Goal: Check status

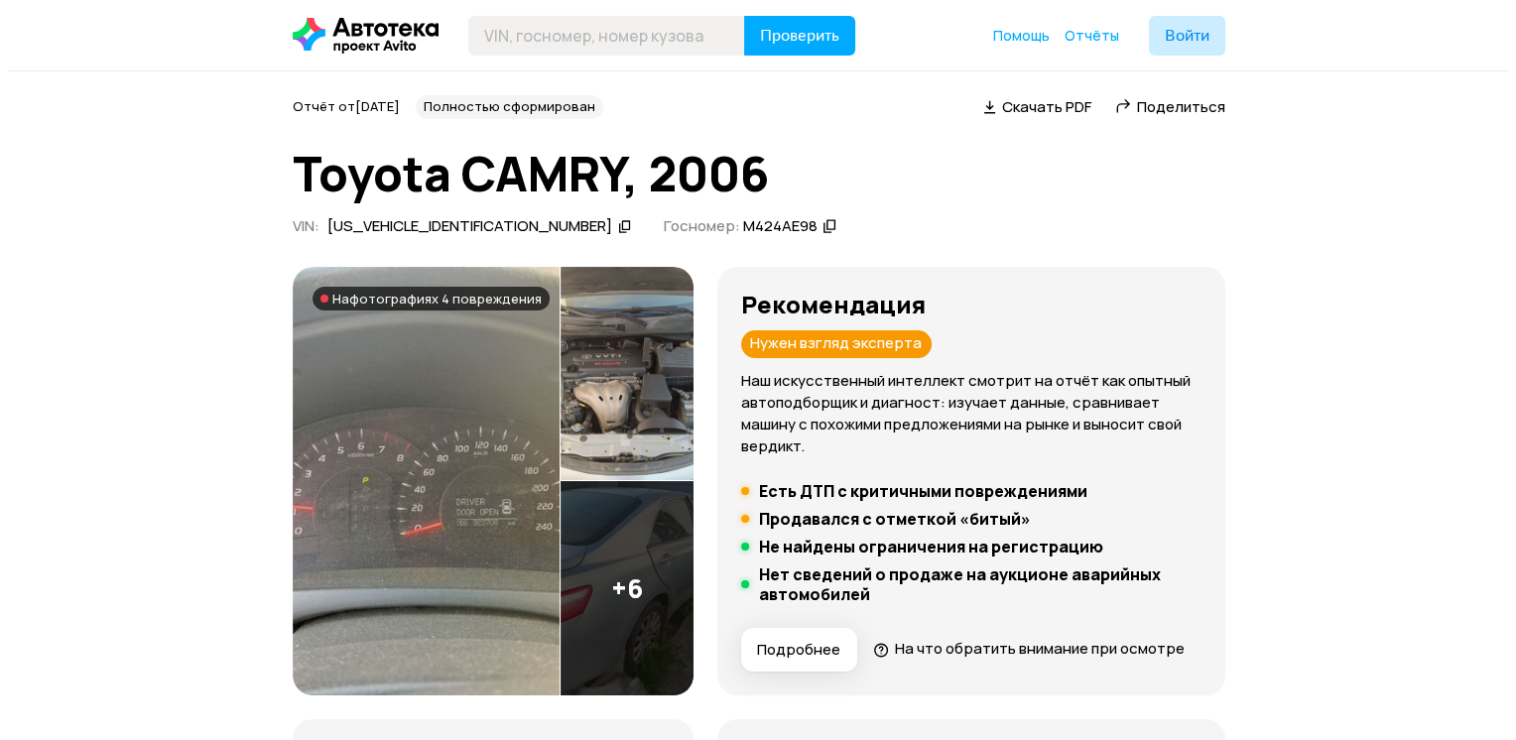
scroll to position [198, 0]
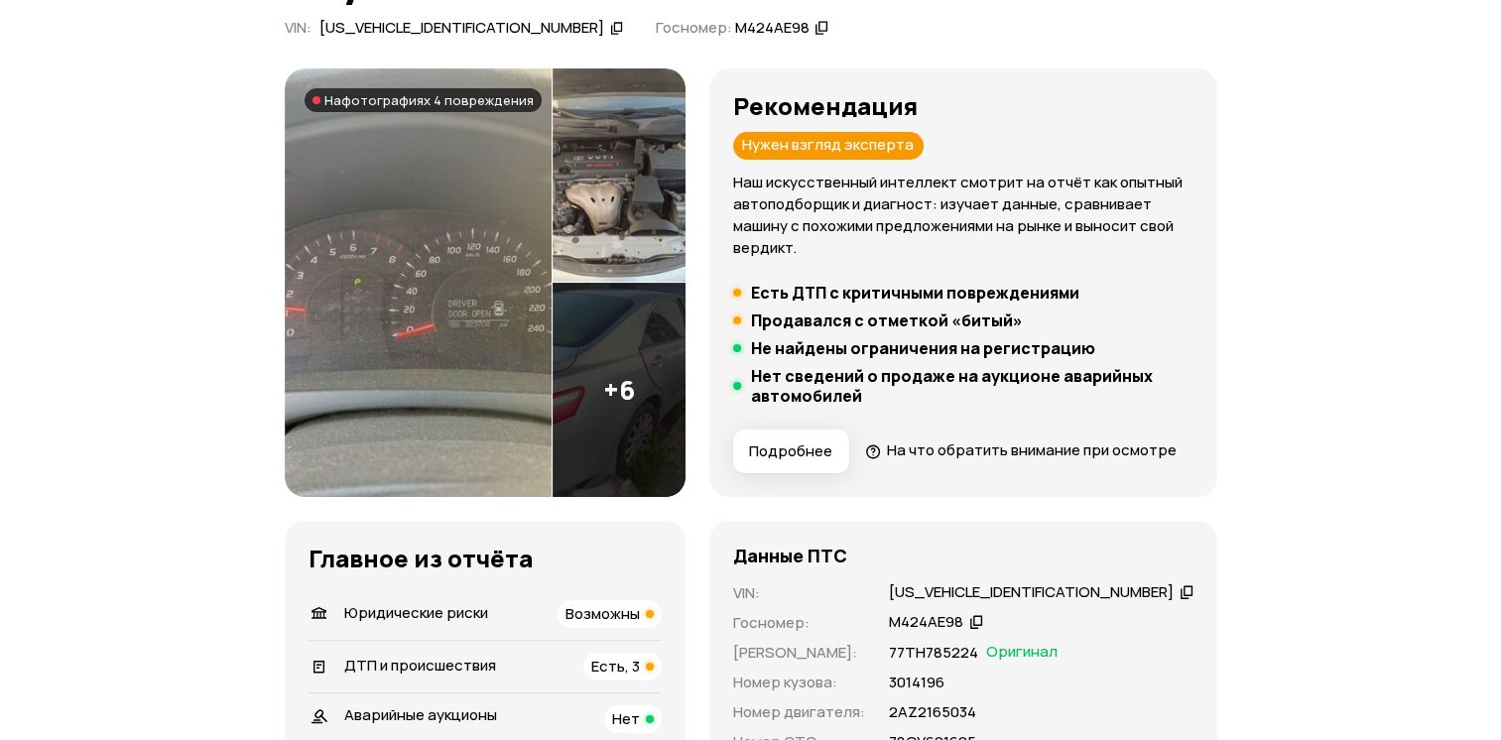
click at [646, 382] on img at bounding box center [619, 390] width 133 height 214
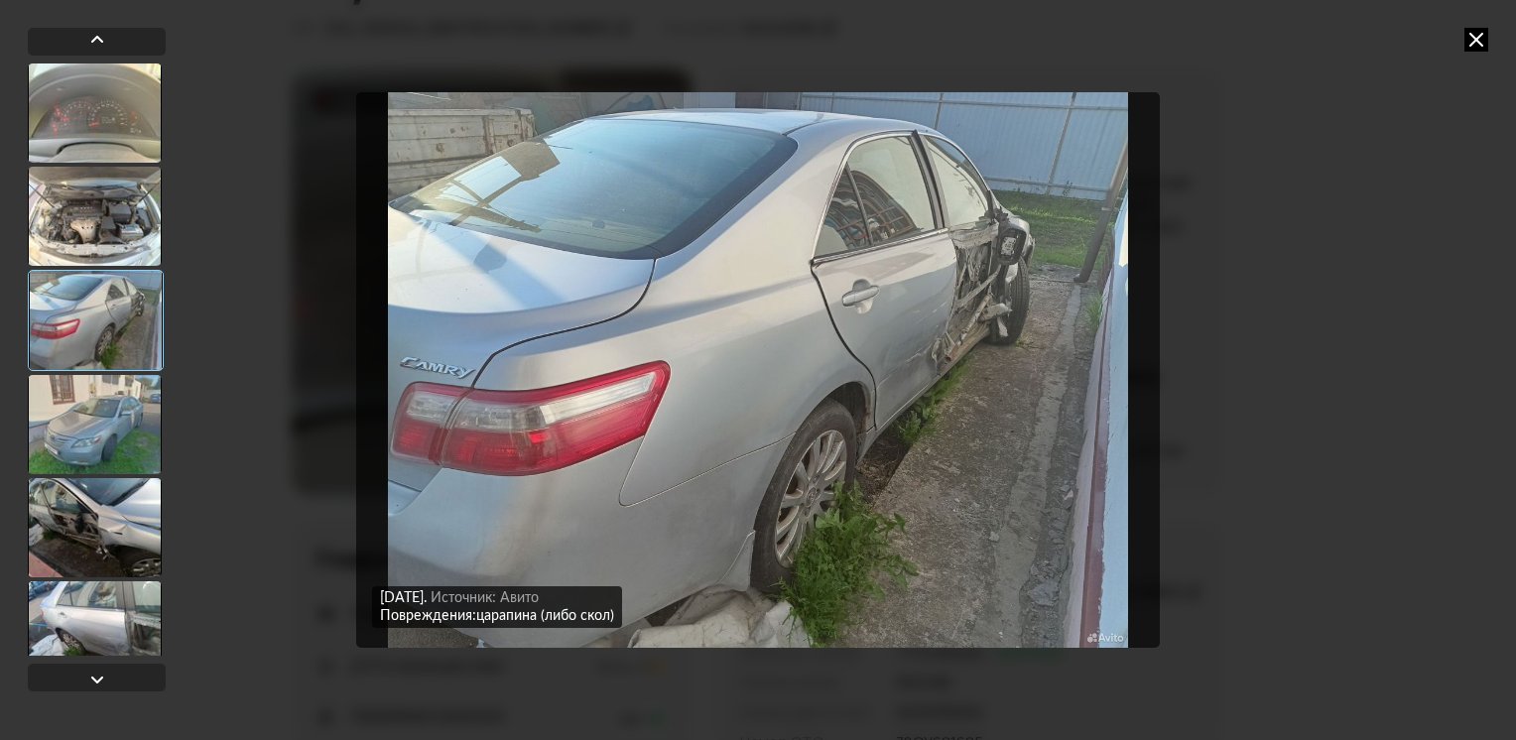
click at [139, 404] on div at bounding box center [95, 424] width 134 height 99
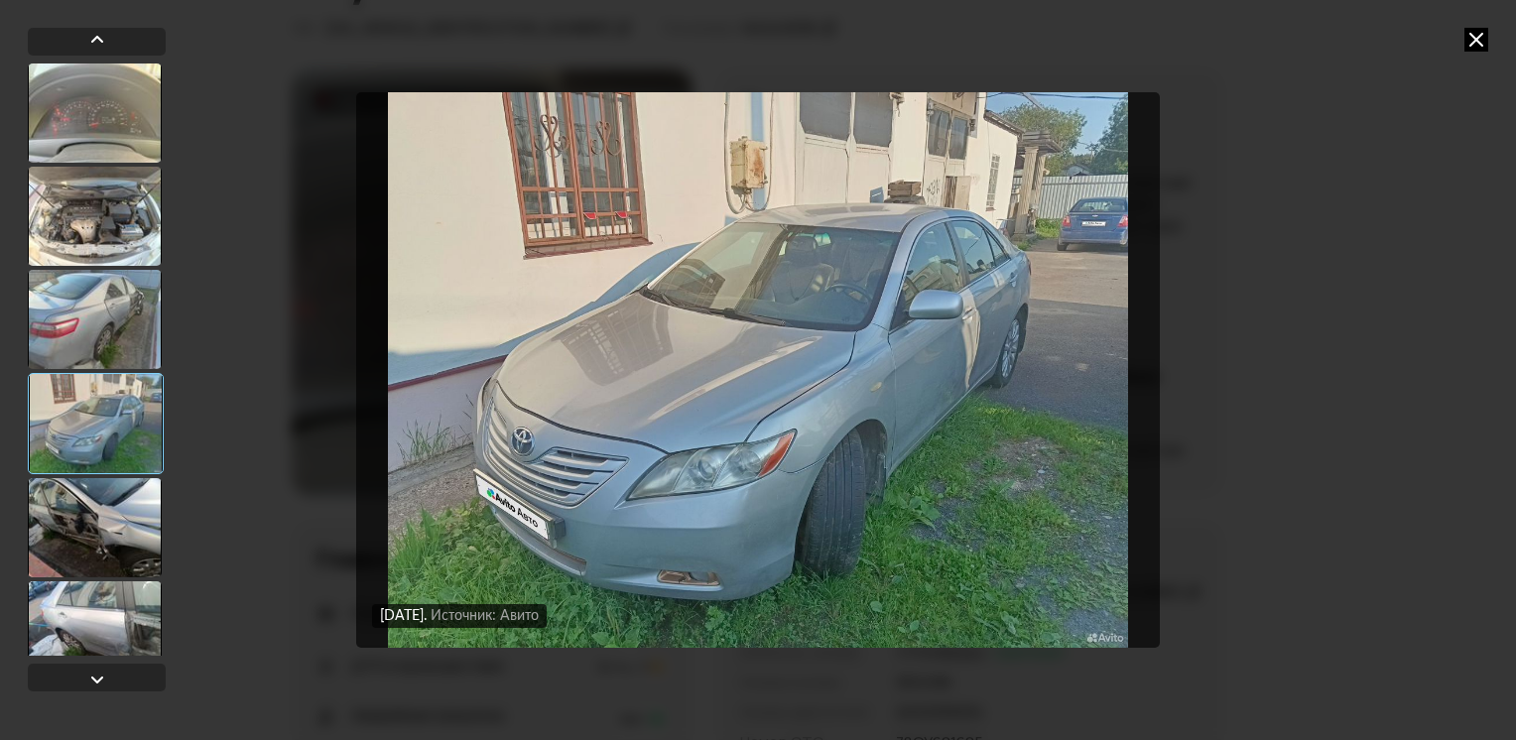
click at [114, 550] on div at bounding box center [95, 527] width 134 height 99
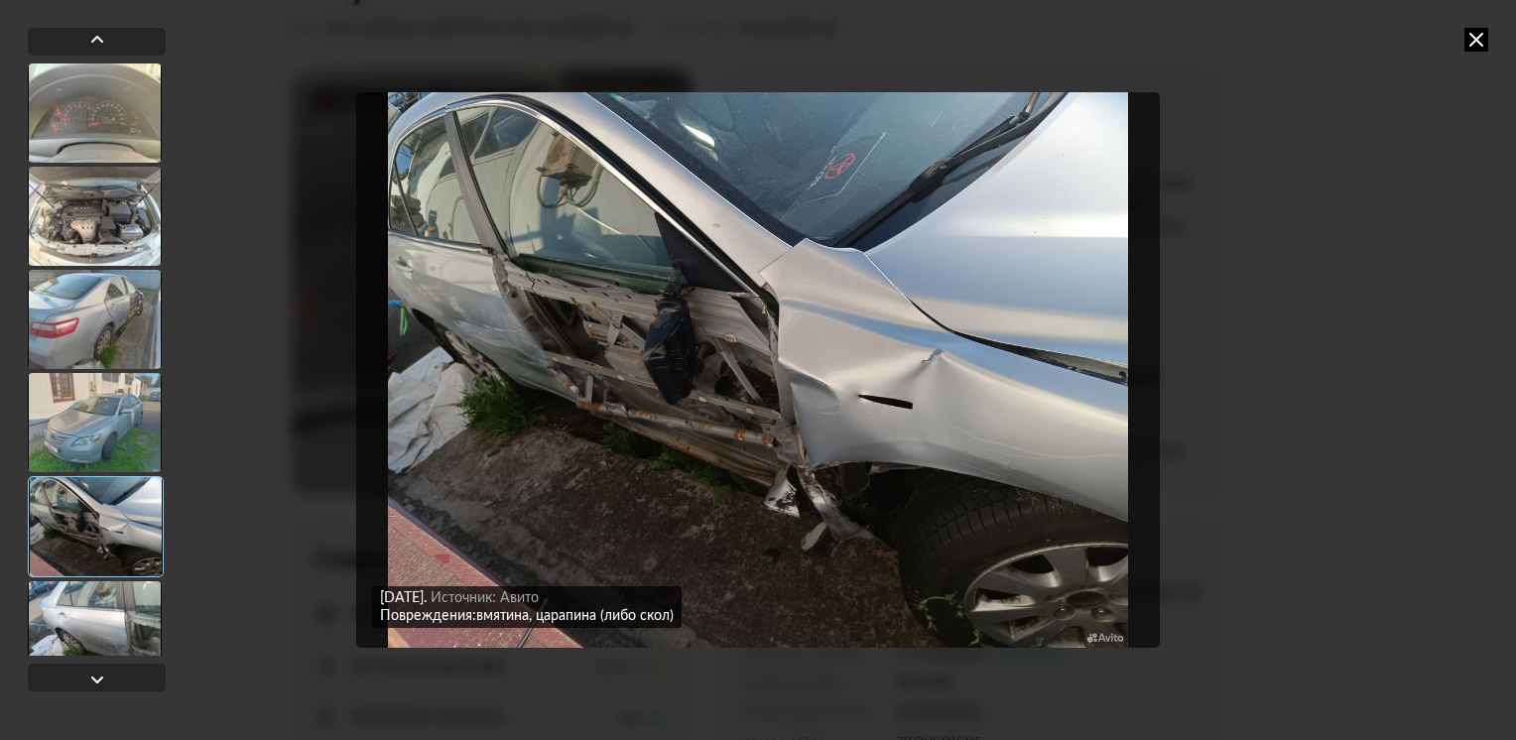
click at [100, 611] on div at bounding box center [95, 630] width 134 height 99
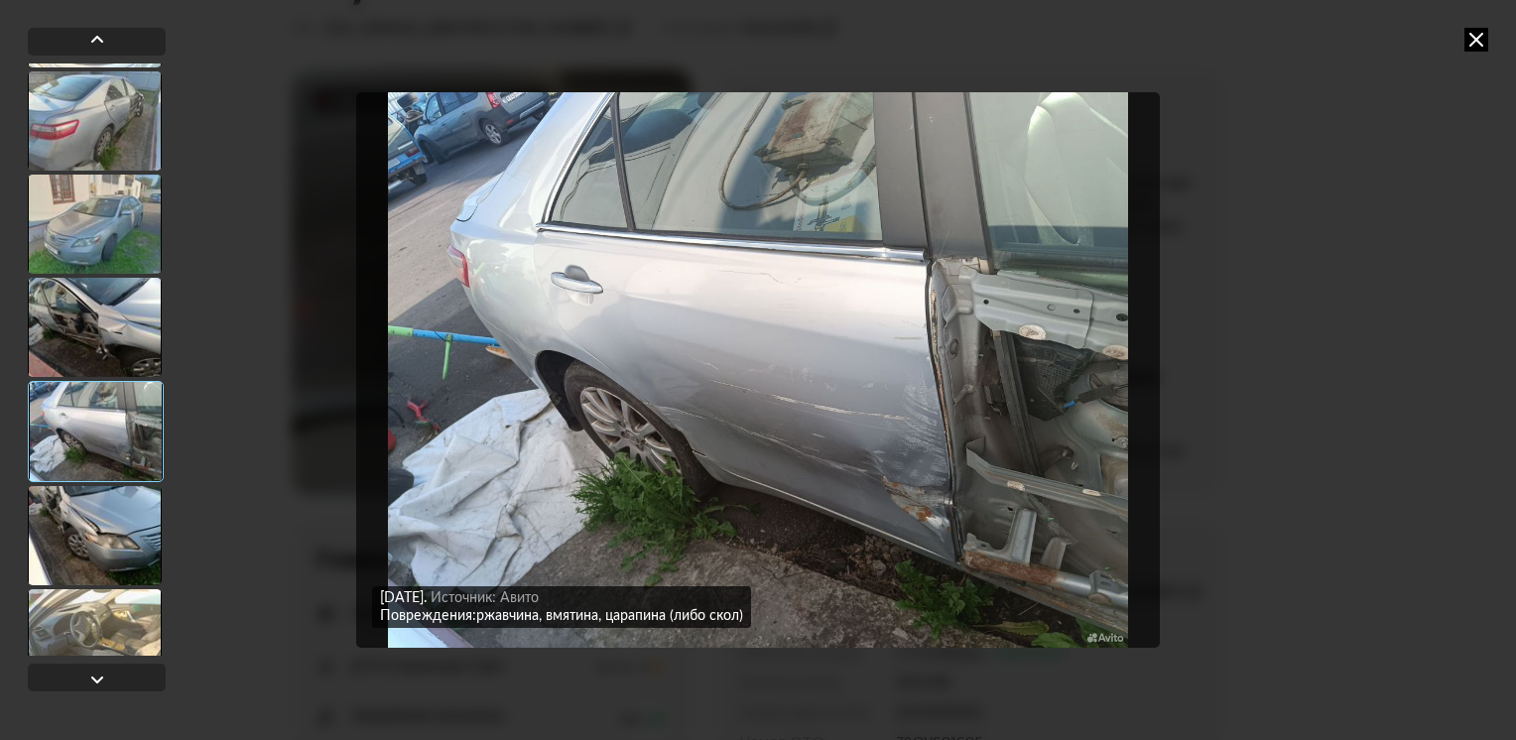
click at [123, 558] on div at bounding box center [95, 535] width 134 height 99
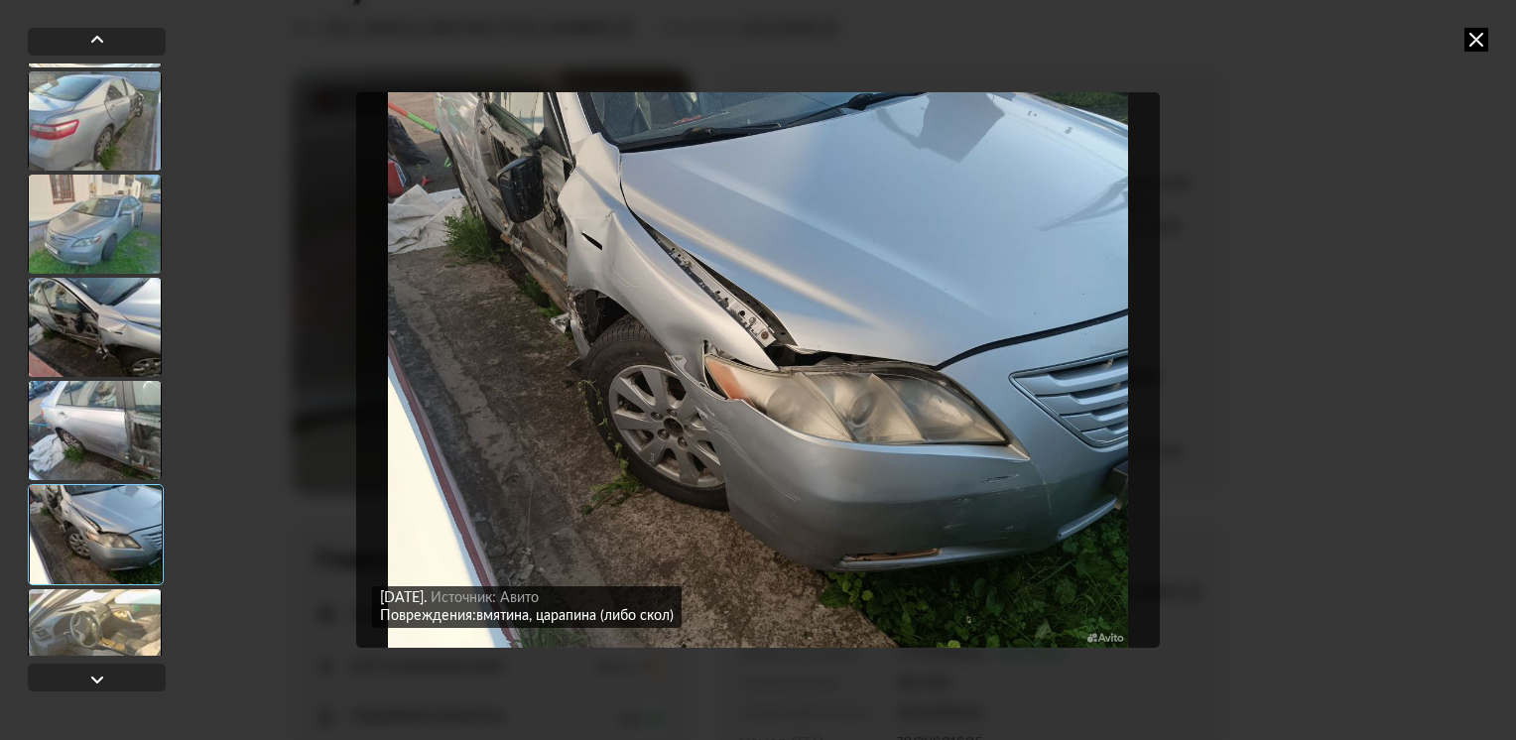
click at [122, 612] on div at bounding box center [95, 638] width 134 height 99
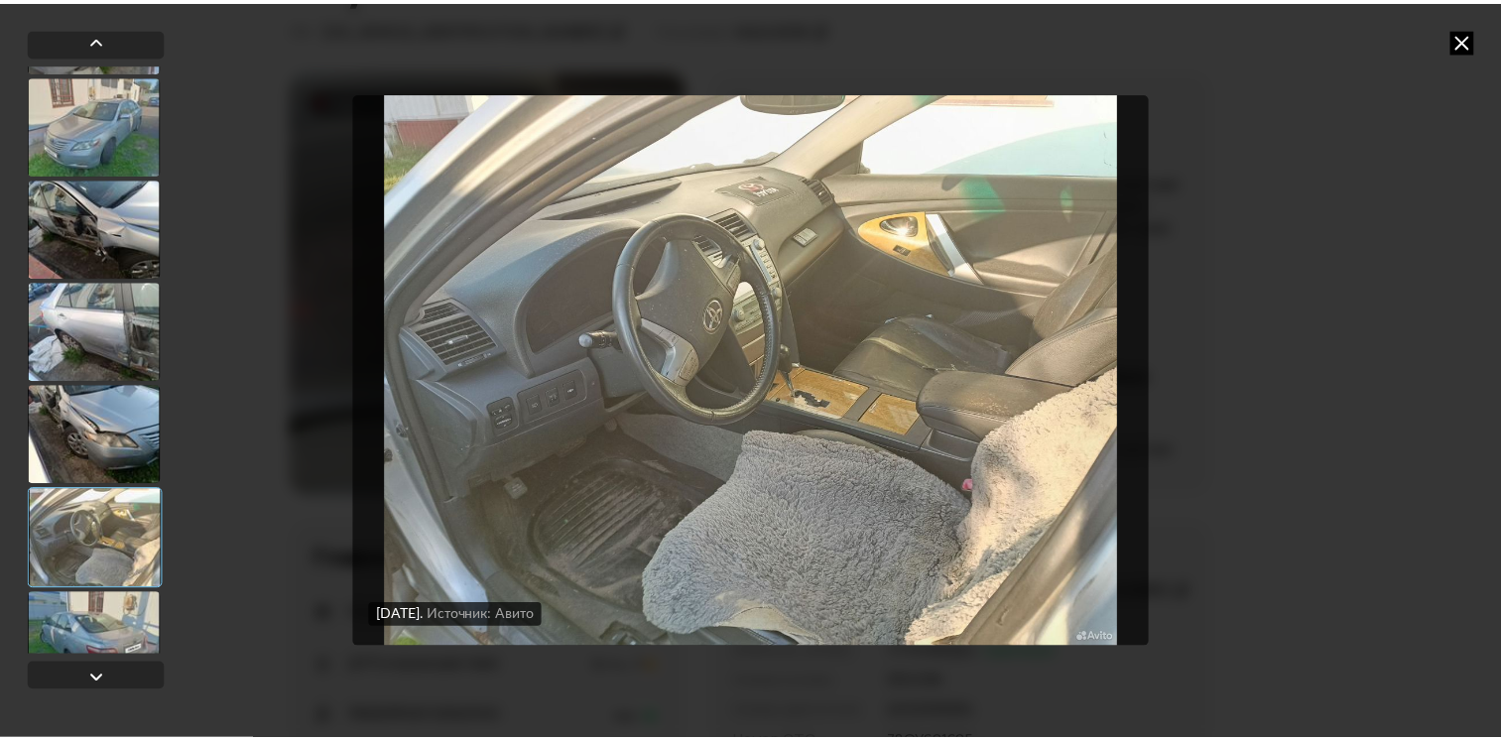
scroll to position [337, 0]
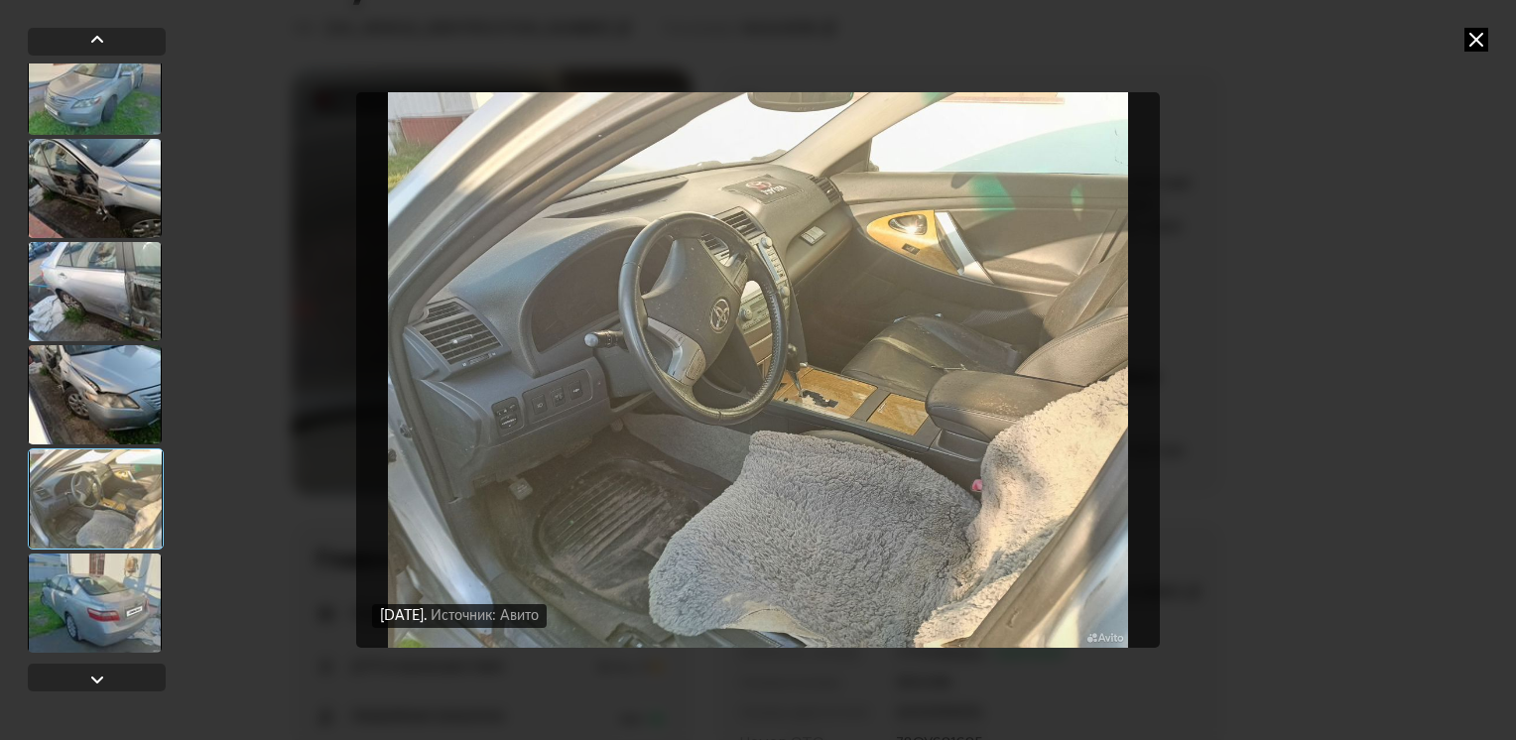
click at [124, 460] on div at bounding box center [96, 499] width 136 height 101
click at [134, 587] on div at bounding box center [95, 603] width 134 height 99
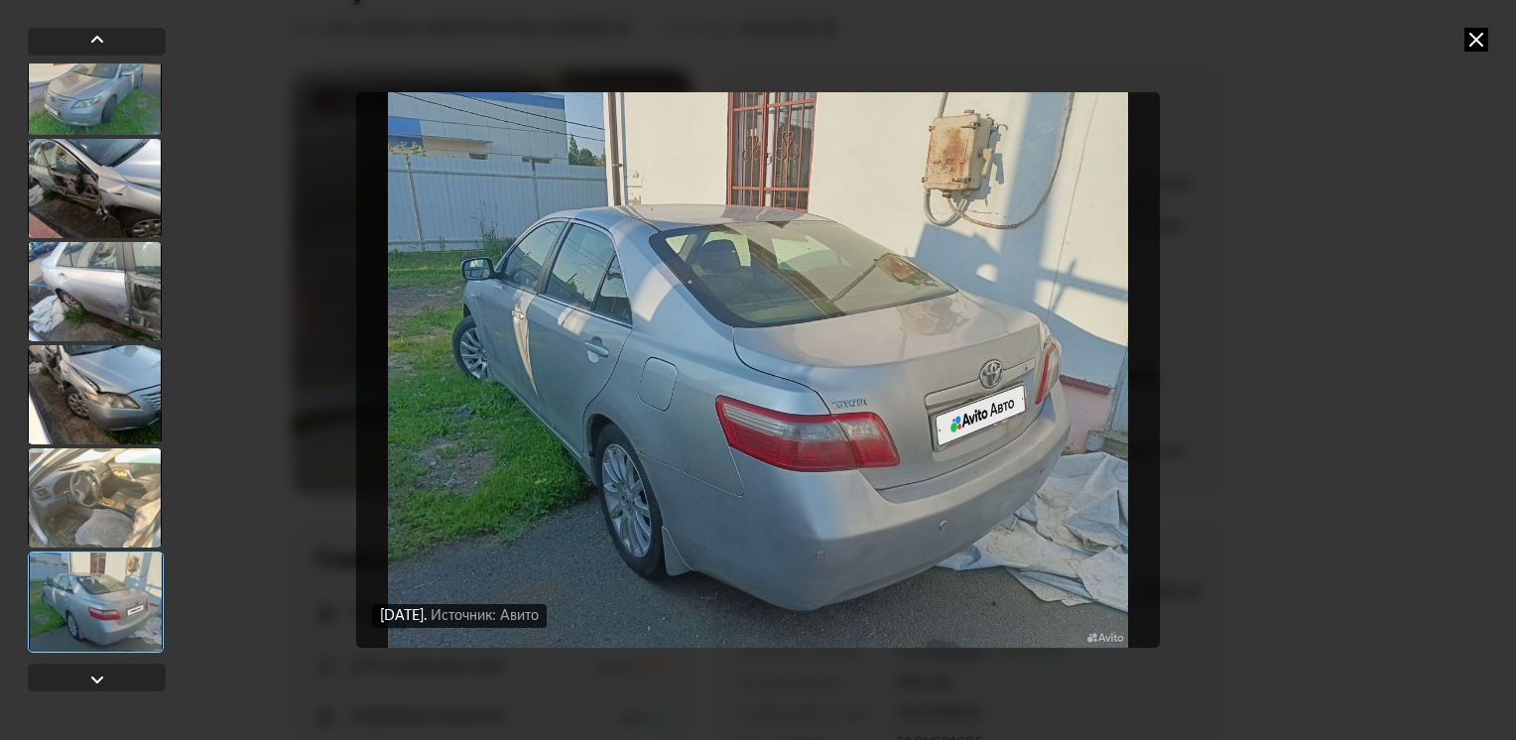
click at [1466, 45] on icon at bounding box center [1477, 40] width 24 height 24
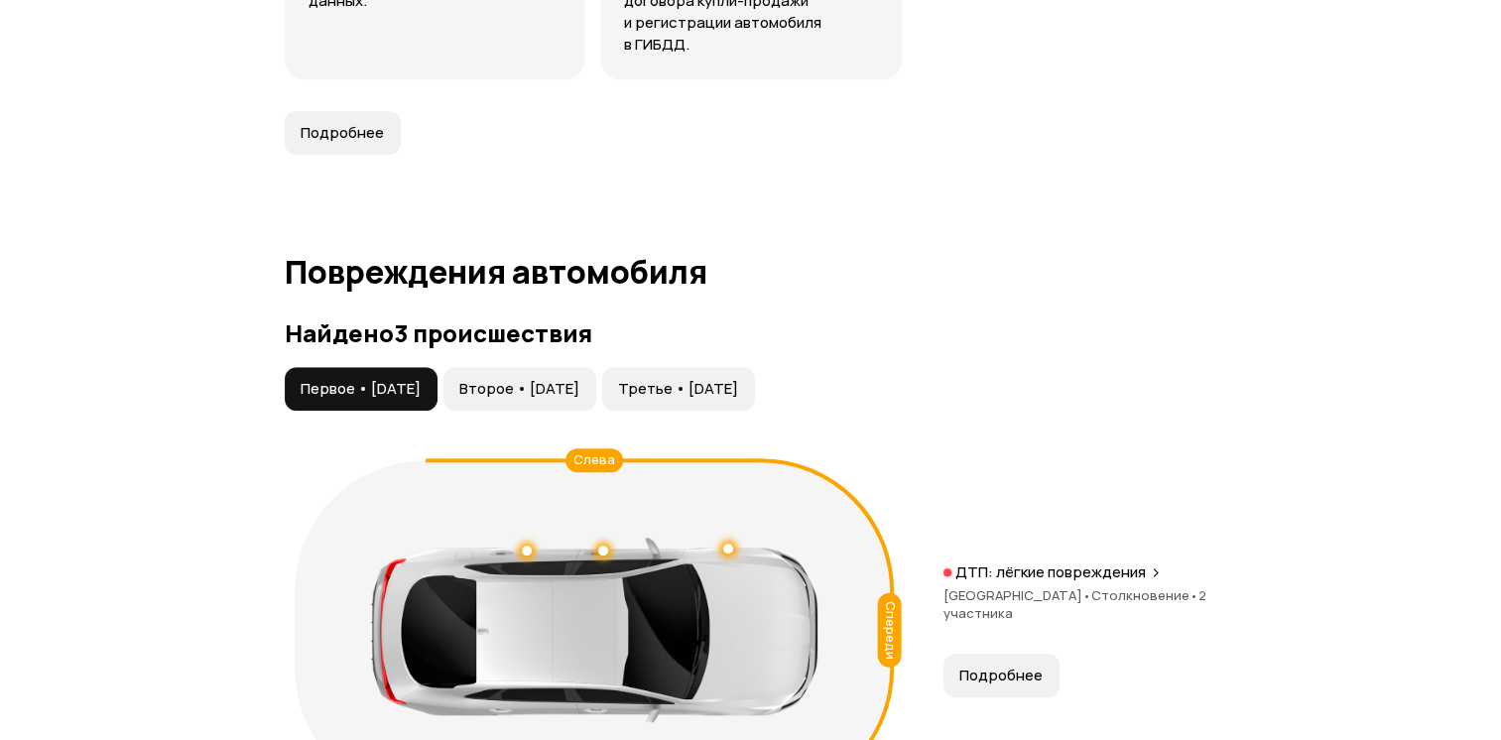
scroll to position [2183, 0]
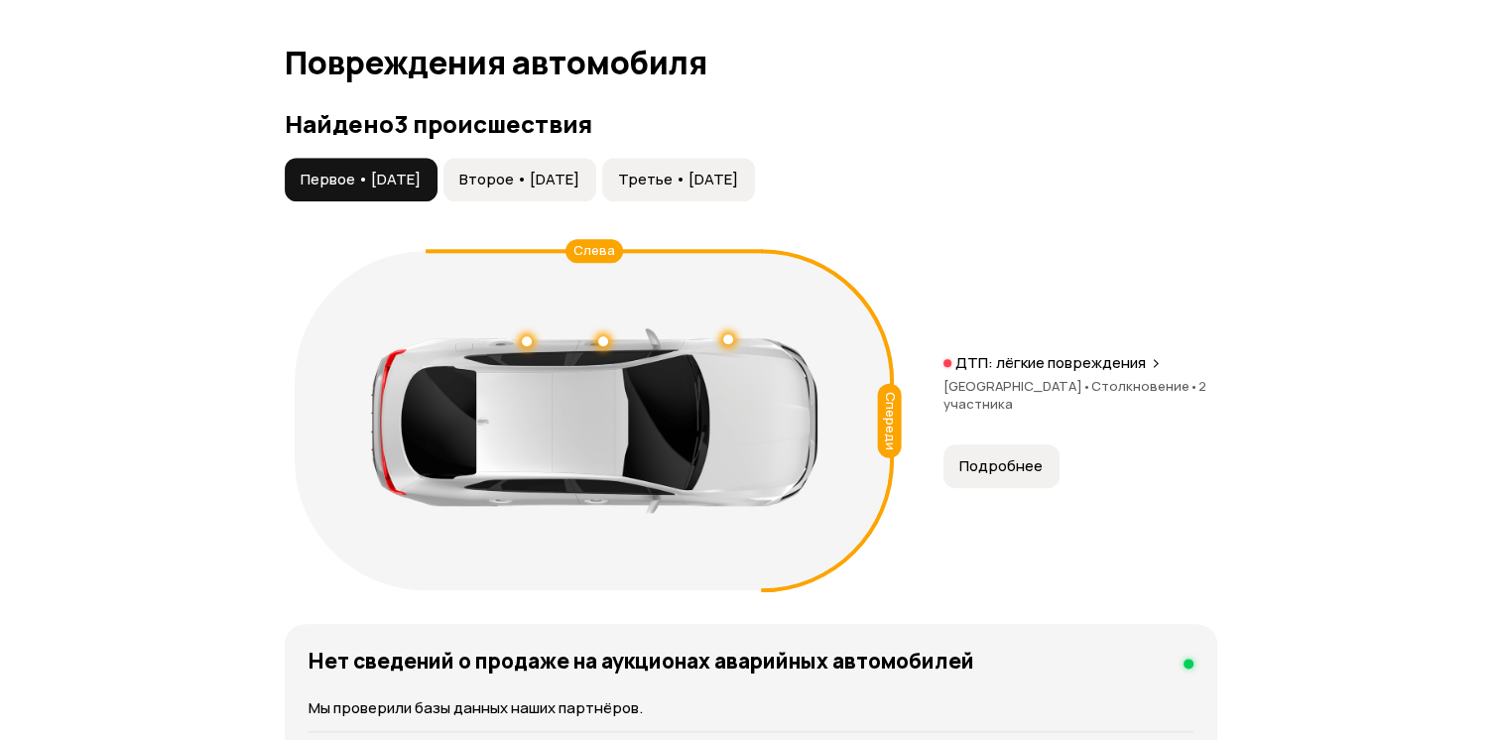
click at [563, 190] on span "Второе • [DATE]" at bounding box center [519, 180] width 120 height 20
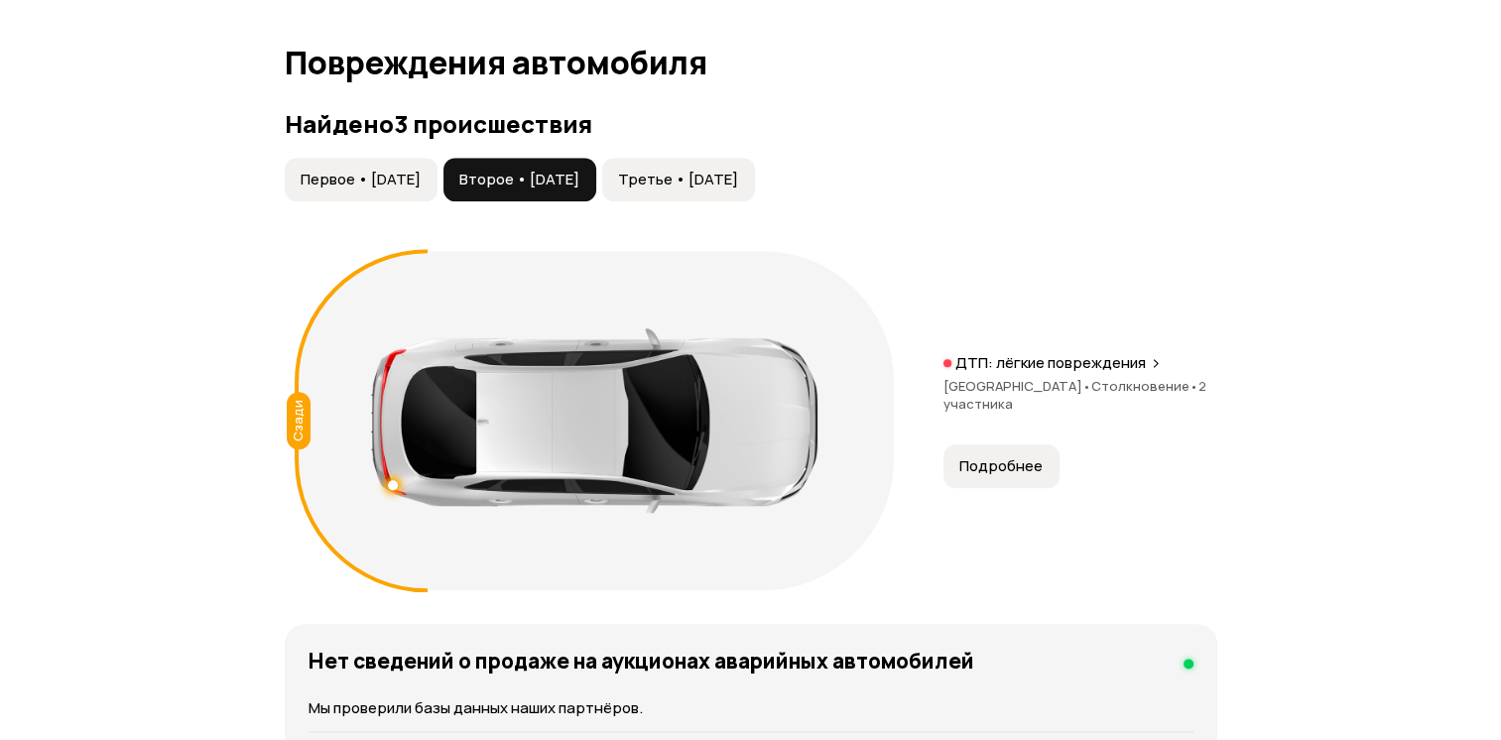
click at [747, 201] on button "Третье • [DATE]" at bounding box center [678, 180] width 153 height 44
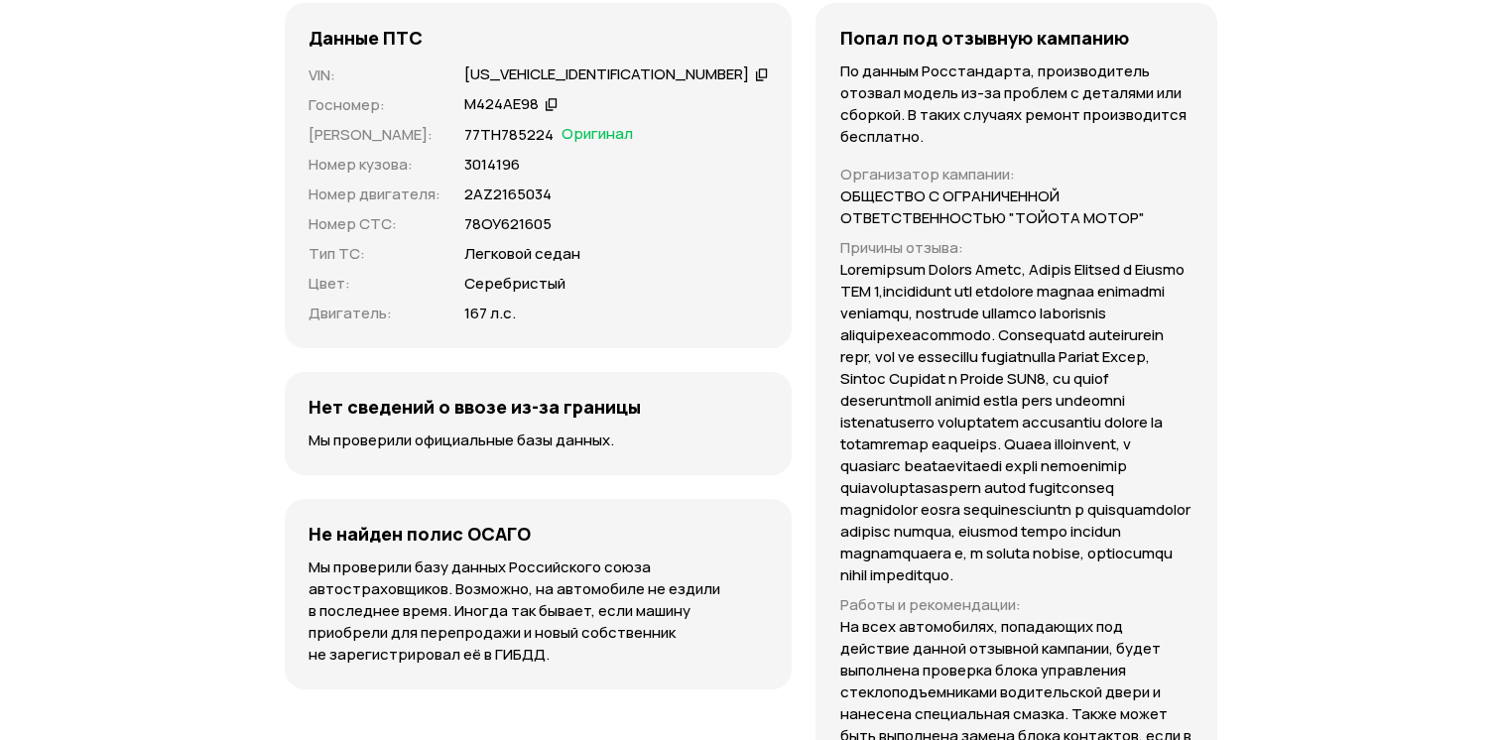
scroll to position [6450, 0]
